Goal: Answer question/provide support: Answer question/provide support

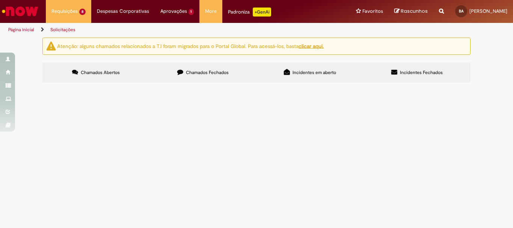
click at [0, 0] on span "R13452191" at bounding box center [0, 0] width 0 height 0
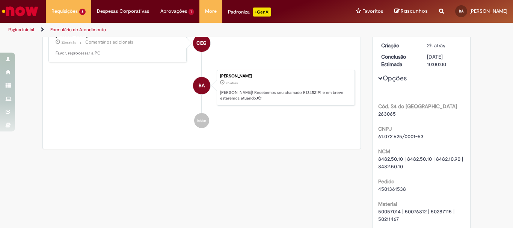
scroll to position [113, 0]
click at [391, 190] on span "4501361538" at bounding box center [392, 188] width 28 height 7
copy span "4501361538"
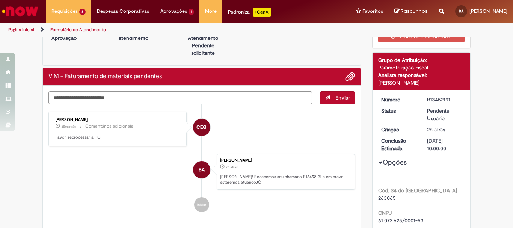
scroll to position [0, 0]
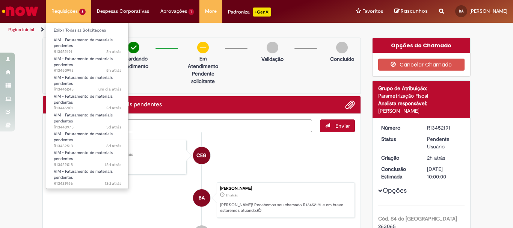
click at [81, 8] on li "Requisições 8 Exibir Todas as Solicitações VIM - Faturamento de materiais pende…" at bounding box center [68, 11] width 45 height 23
click at [78, 31] on link "Exibir Todas as Solicitações" at bounding box center [87, 30] width 83 height 8
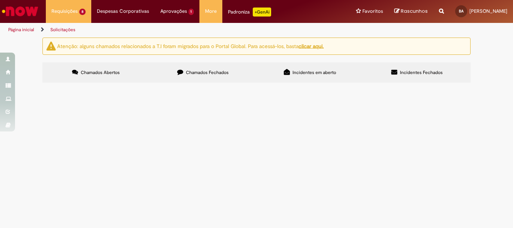
scroll to position [38, 0]
click at [0, 0] on span "R13446243" at bounding box center [0, 0] width 0 height 0
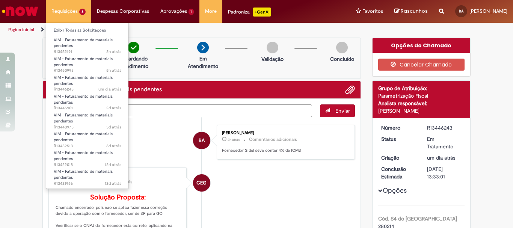
click at [75, 10] on li "Requisições 8 Exibir Todas as Solicitações VIM - Faturamento de materiais pende…" at bounding box center [68, 11] width 45 height 23
click at [77, 29] on link "Exibir Todas as Solicitações" at bounding box center [87, 30] width 83 height 8
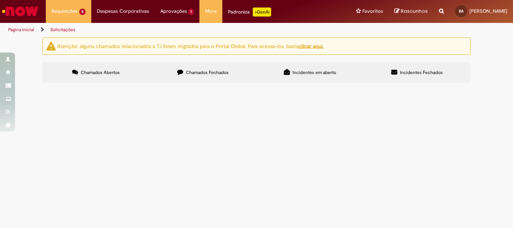
scroll to position [75, 0]
click at [0, 0] on span "R13432513" at bounding box center [0, 0] width 0 height 0
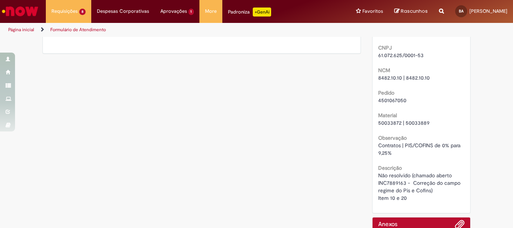
scroll to position [188, 0]
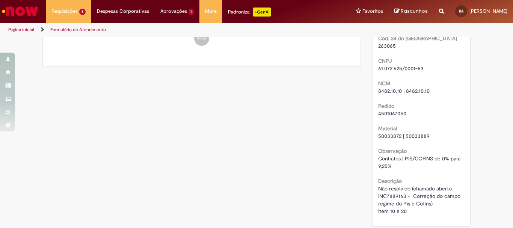
click at [392, 114] on span "4501067050" at bounding box center [392, 113] width 28 height 7
copy span "4501067050"
click at [467, 159] on div "Detalhes do tíquete Grupo de Atribuição: Parametrização Fiscal Analista respons…" at bounding box center [421, 67] width 99 height 319
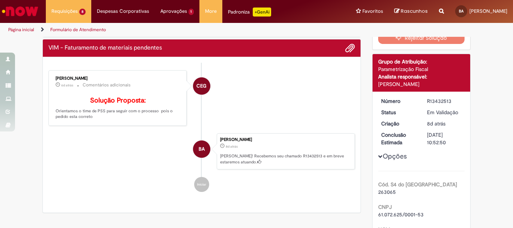
scroll to position [38, 0]
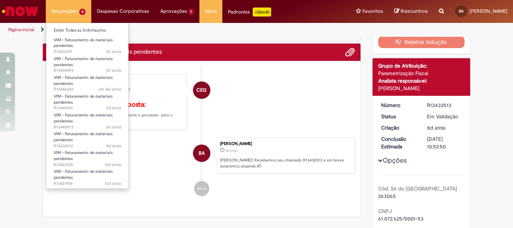
click at [69, 11] on li "Requisições 8 Exibir Todas as Solicitações VIM - Faturamento de materiais pende…" at bounding box center [68, 11] width 45 height 23
click at [91, 29] on link "Exibir Todas as Solicitações" at bounding box center [87, 30] width 83 height 8
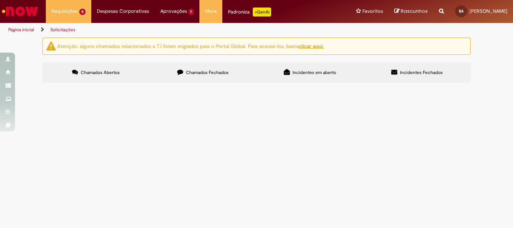
drag, startPoint x: 58, startPoint y: 133, endPoint x: 63, endPoint y: 136, distance: 6.2
click at [0, 0] on span "R13452191" at bounding box center [0, 0] width 0 height 0
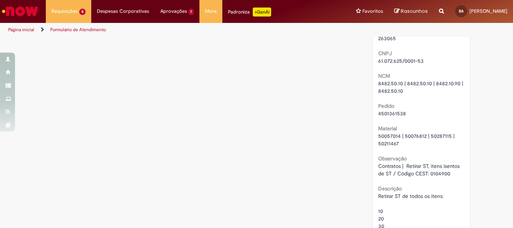
scroll to position [246, 0]
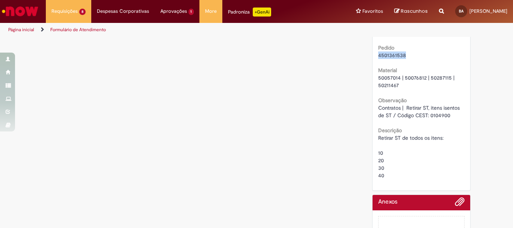
drag, startPoint x: 402, startPoint y: 55, endPoint x: 369, endPoint y: 56, distance: 32.7
click at [372, 56] on div "Detalhes do tíquete Grupo de Atribuição: Parametrização Fiscal Analista respons…" at bounding box center [421, 12] width 99 height 356
copy span "4501361538"
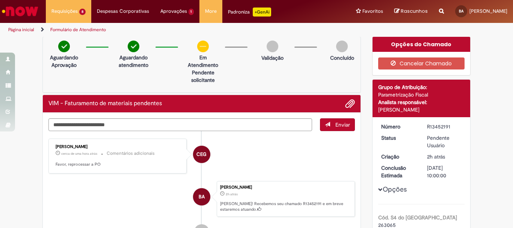
scroll to position [0, 0]
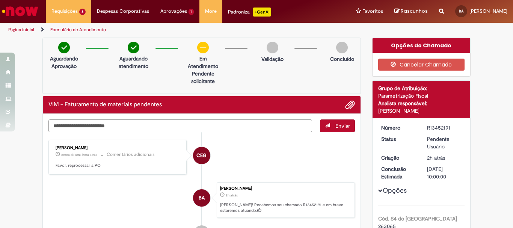
click at [152, 125] on textarea "Digite sua mensagem aqui..." at bounding box center [180, 125] width 264 height 13
type textarea "**********"
click at [330, 124] on button "Enviar" at bounding box center [337, 125] width 35 height 13
